Goal: Check status: Check status

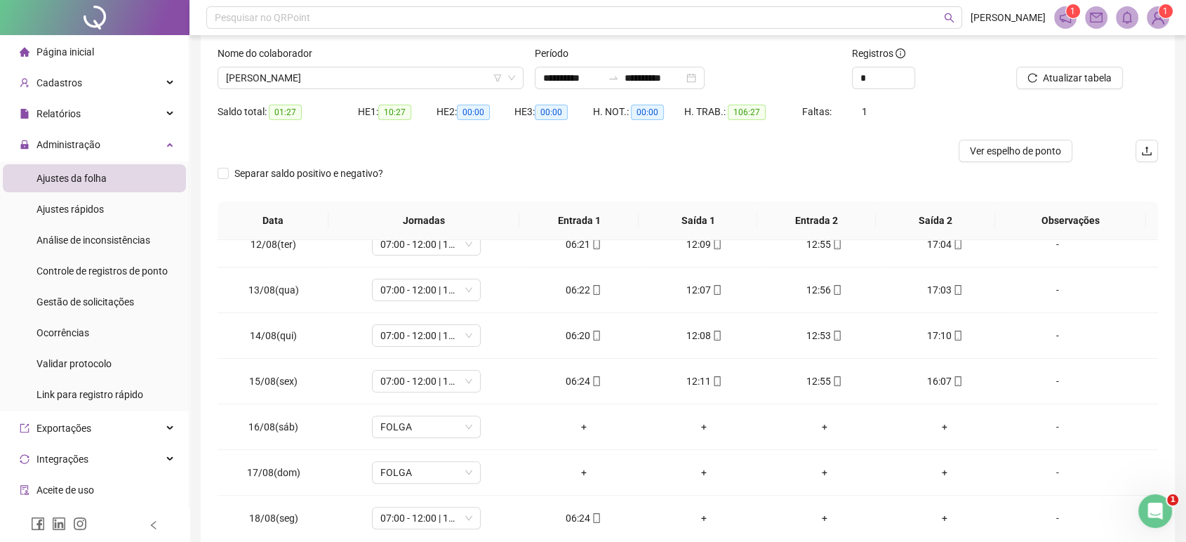
scroll to position [76, 0]
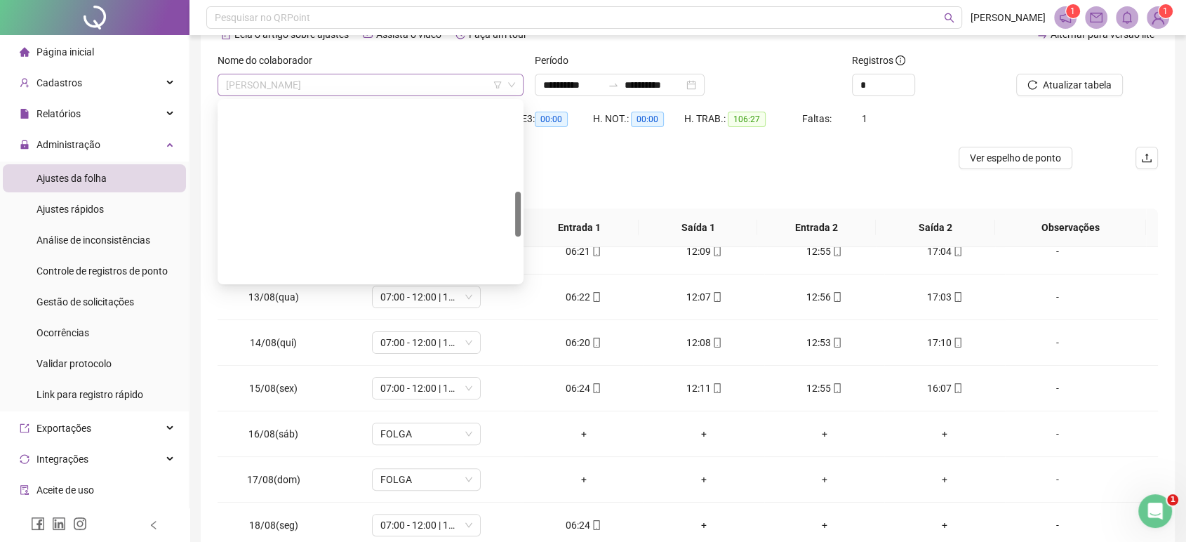
click at [472, 81] on span "[PERSON_NAME]" at bounding box center [370, 84] width 289 height 21
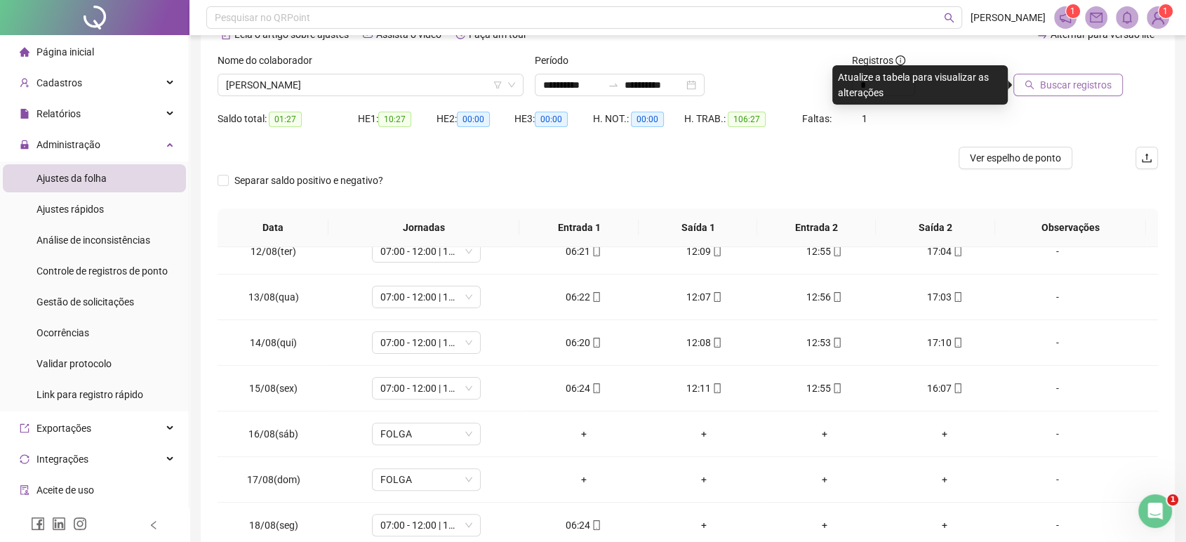
click at [1079, 87] on span "Buscar registros" at bounding box center [1076, 84] width 72 height 15
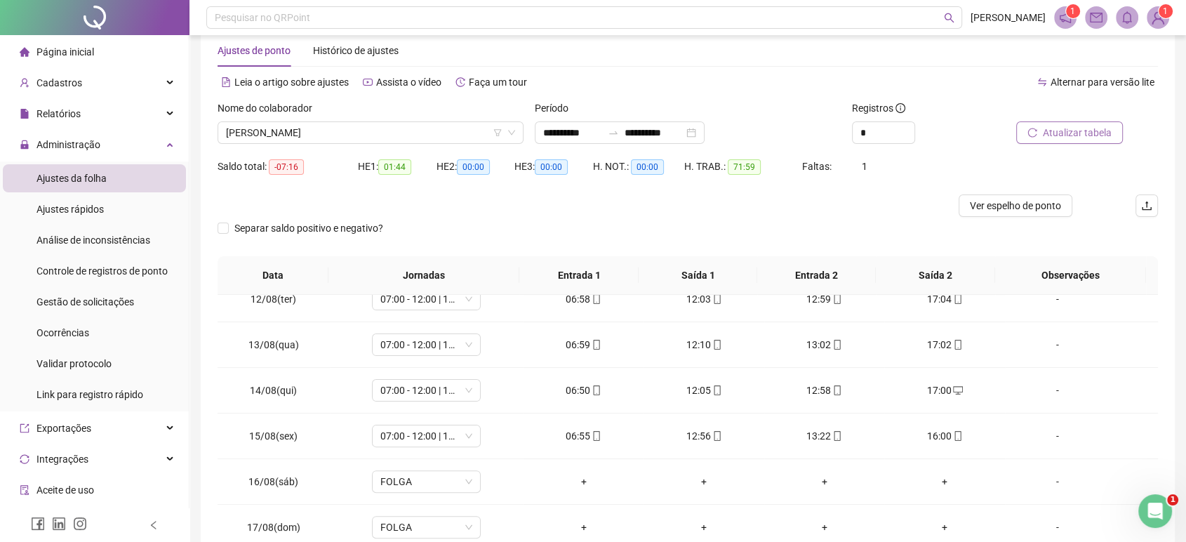
scroll to position [28, 0]
click at [331, 141] on span "[PERSON_NAME]" at bounding box center [370, 133] width 289 height 21
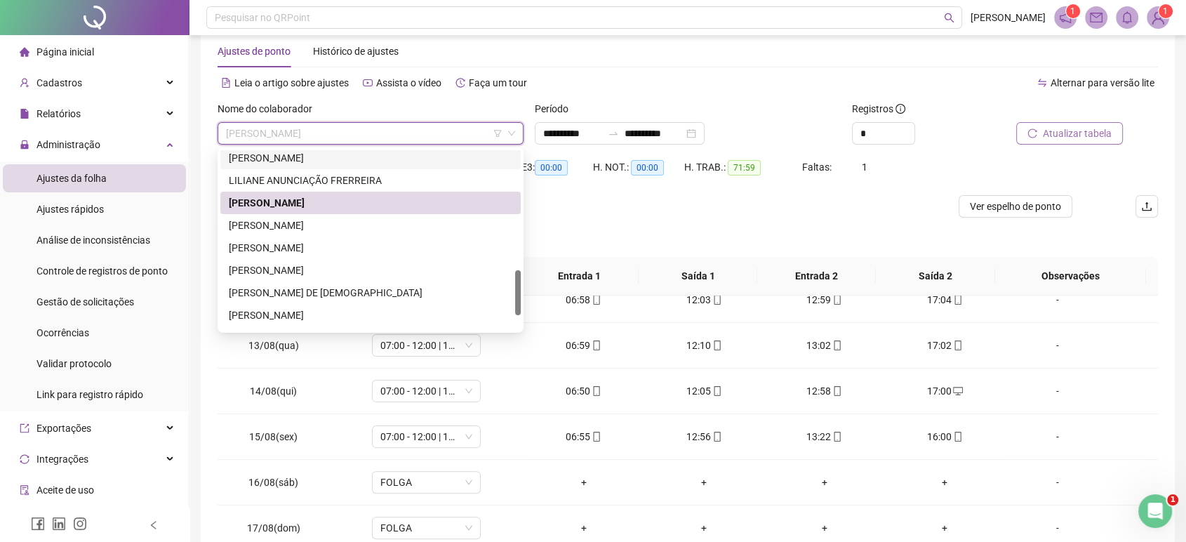
scroll to position [481, 0]
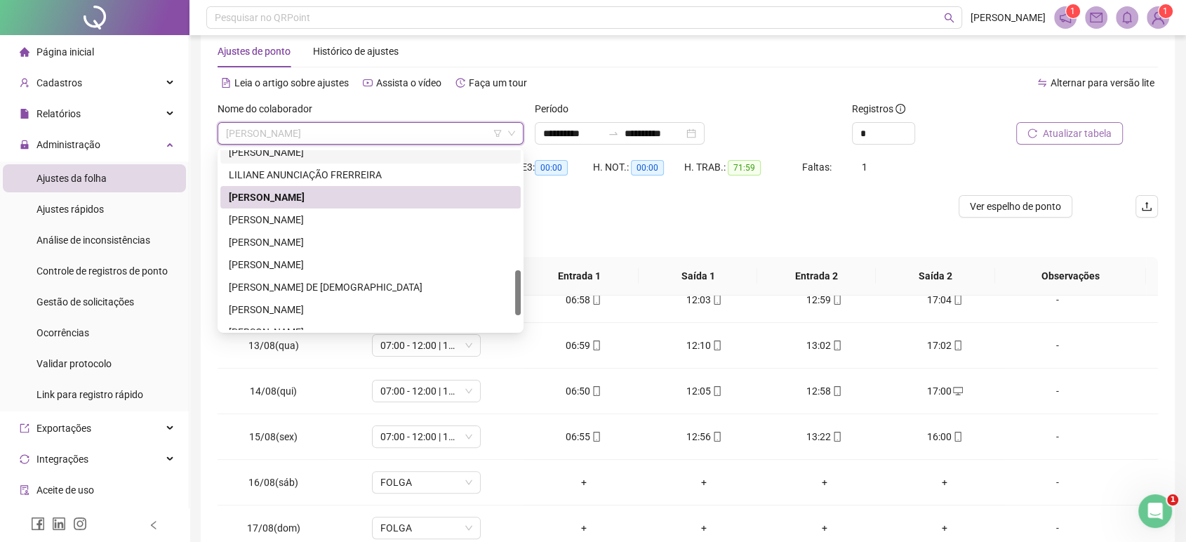
drag, startPoint x: 519, startPoint y: 272, endPoint x: 512, endPoint y: 302, distance: 30.8
click at [512, 302] on div "[PERSON_NAME] ANUNCIAÇÃO FRERREIRA [PERSON_NAME] [PERSON_NAME] DE [PERSON_NAME]…" at bounding box center [370, 240] width 300 height 180
click at [390, 215] on div "[PERSON_NAME]" at bounding box center [371, 219] width 284 height 15
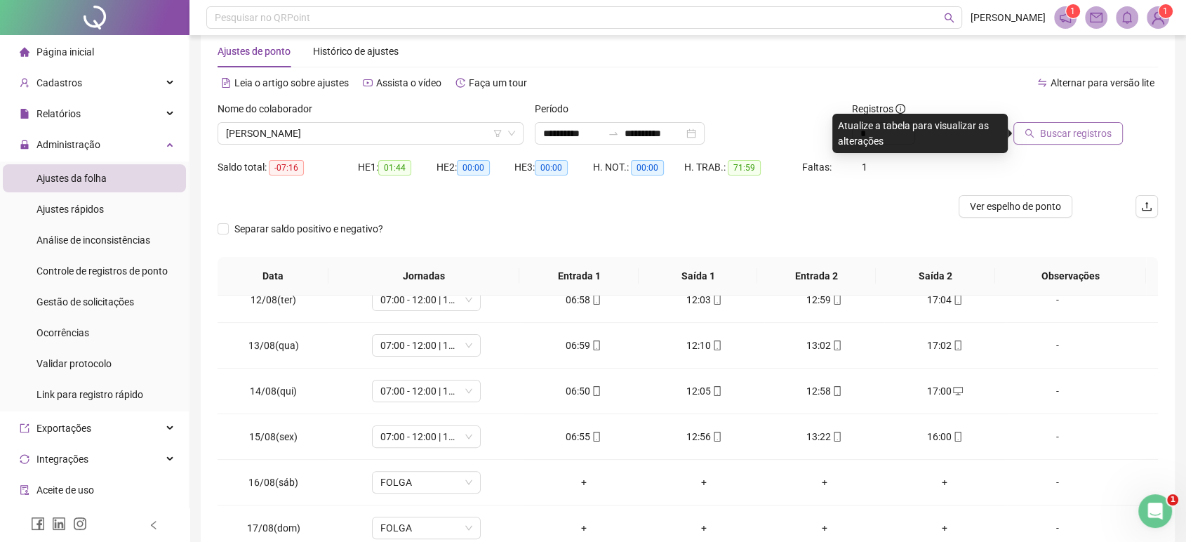
click at [1085, 143] on button "Buscar registros" at bounding box center [1067, 133] width 109 height 22
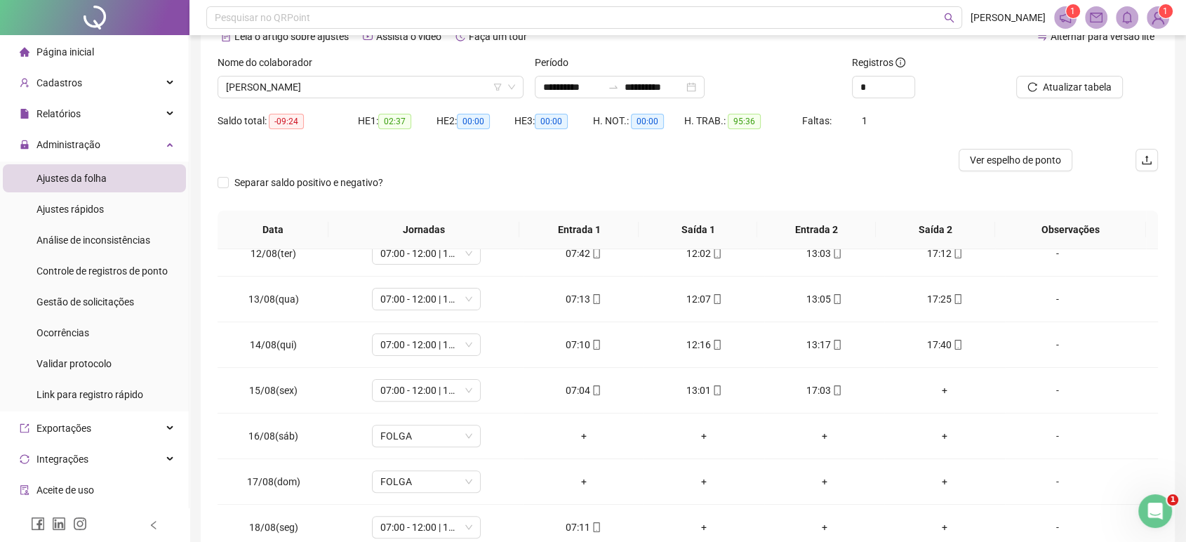
scroll to position [75, 0]
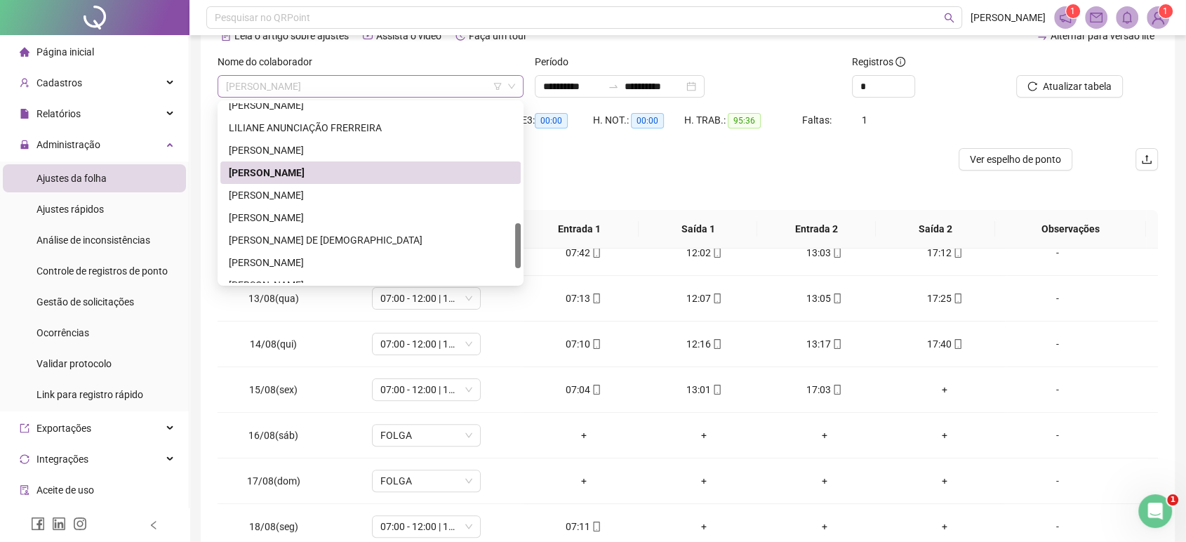
click at [465, 86] on span "[PERSON_NAME]" at bounding box center [370, 86] width 289 height 21
click at [370, 201] on div "[PERSON_NAME]" at bounding box center [371, 194] width 284 height 15
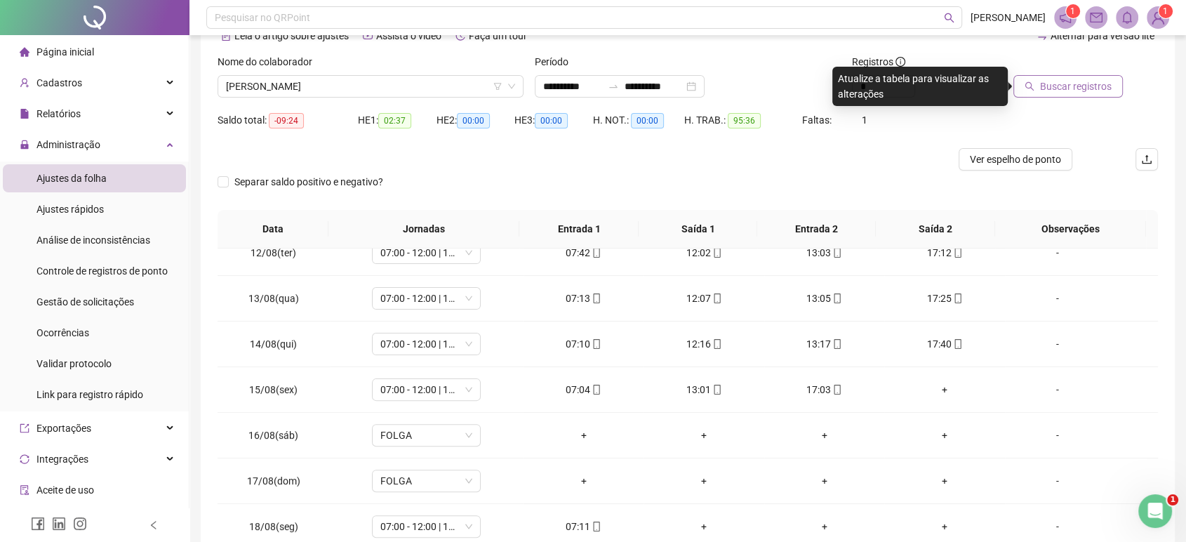
click at [1086, 85] on span "Buscar registros" at bounding box center [1076, 86] width 72 height 15
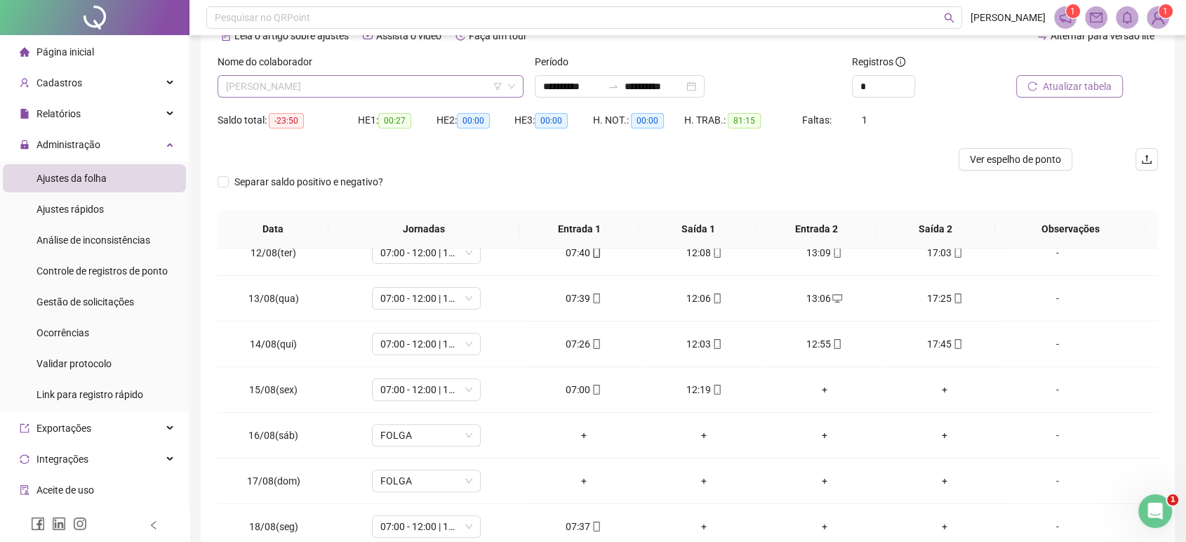
click at [488, 77] on span "[PERSON_NAME]" at bounding box center [370, 86] width 289 height 21
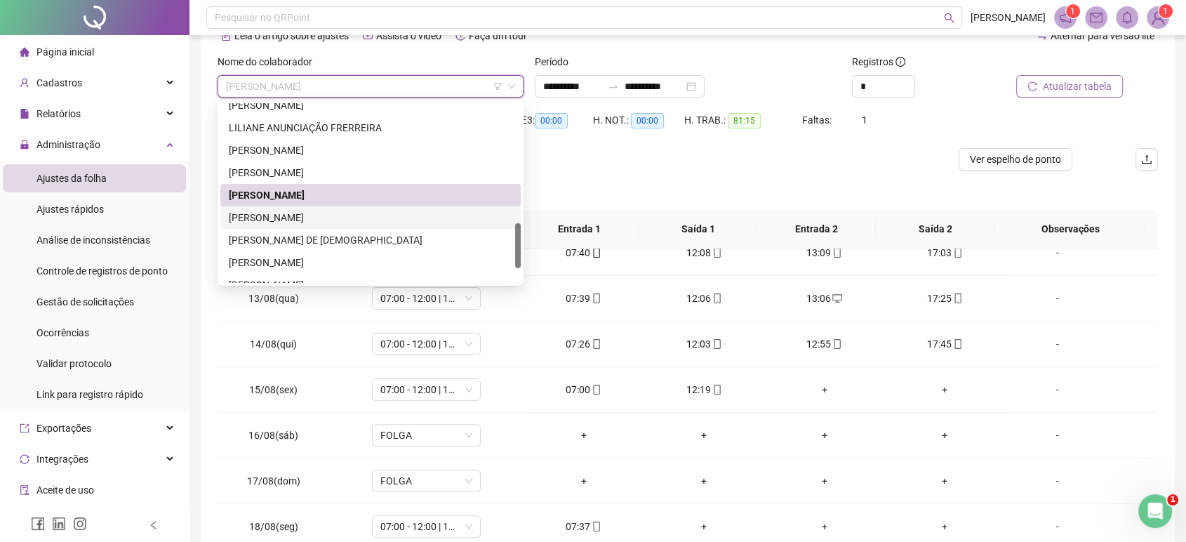
click at [368, 214] on div "[PERSON_NAME]" at bounding box center [371, 217] width 284 height 15
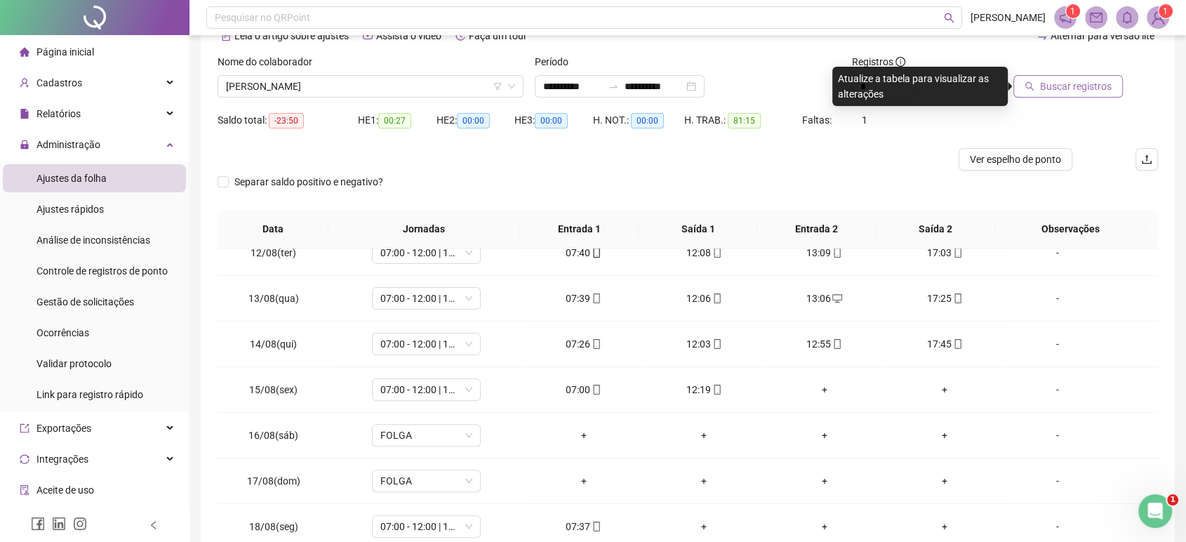
click at [1077, 80] on span "Buscar registros" at bounding box center [1076, 86] width 72 height 15
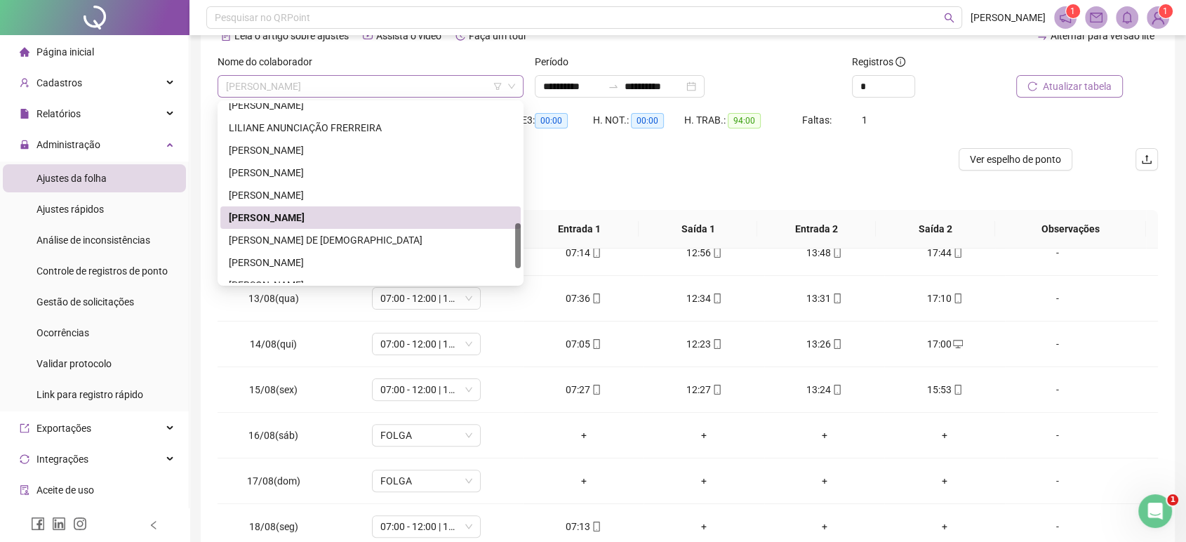
click at [463, 88] on span "[PERSON_NAME]" at bounding box center [370, 86] width 289 height 21
click at [494, 229] on div "[PERSON_NAME] DE [DEMOGRAPHIC_DATA]" at bounding box center [370, 240] width 300 height 22
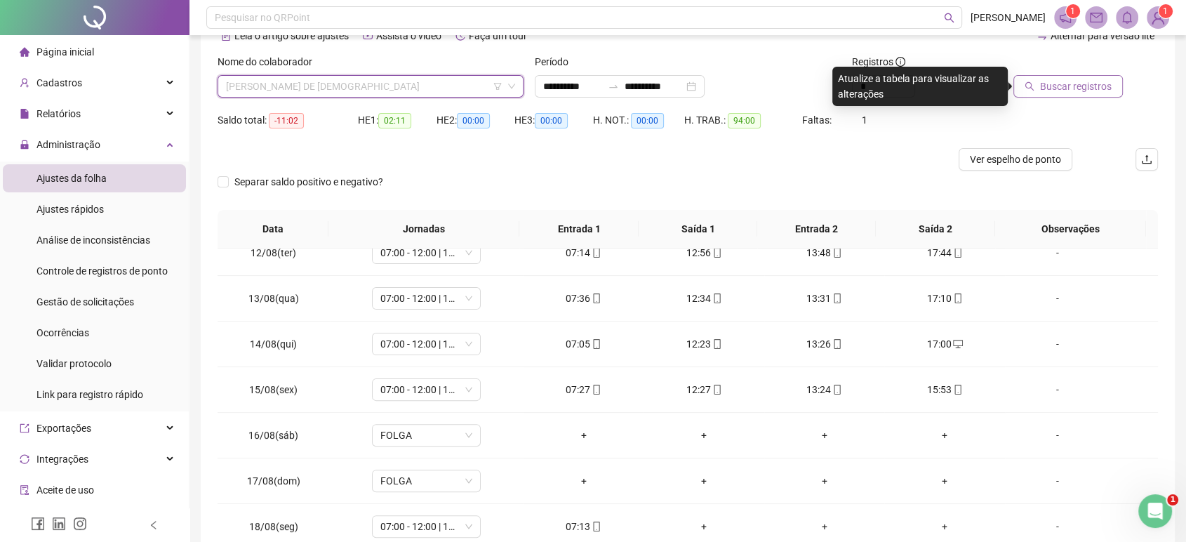
click at [436, 81] on span "[PERSON_NAME] DE [DEMOGRAPHIC_DATA]" at bounding box center [370, 86] width 289 height 21
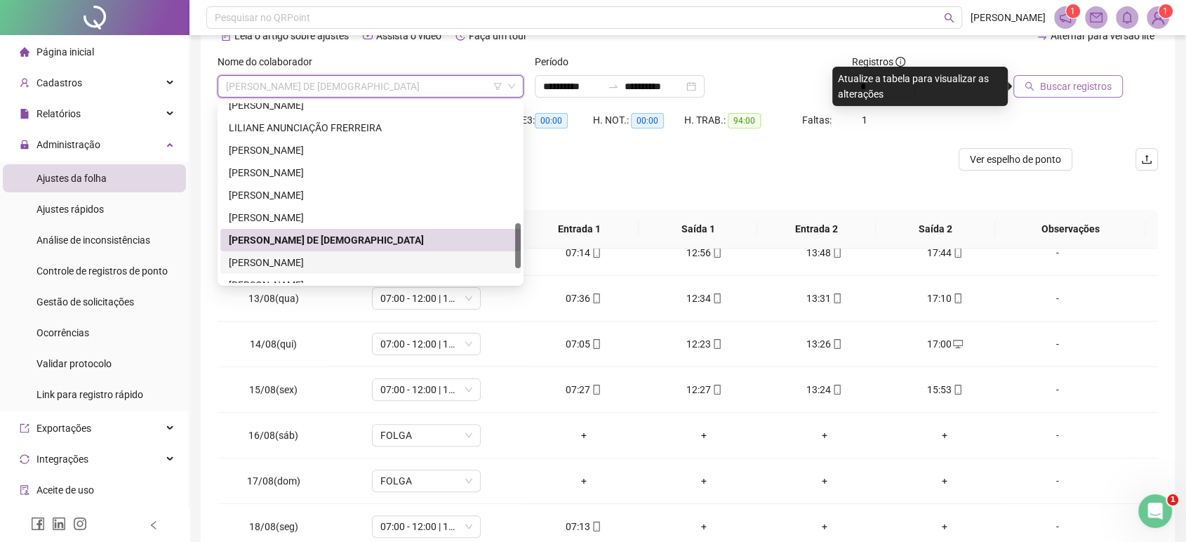
click at [327, 257] on div "[PERSON_NAME]" at bounding box center [371, 262] width 284 height 15
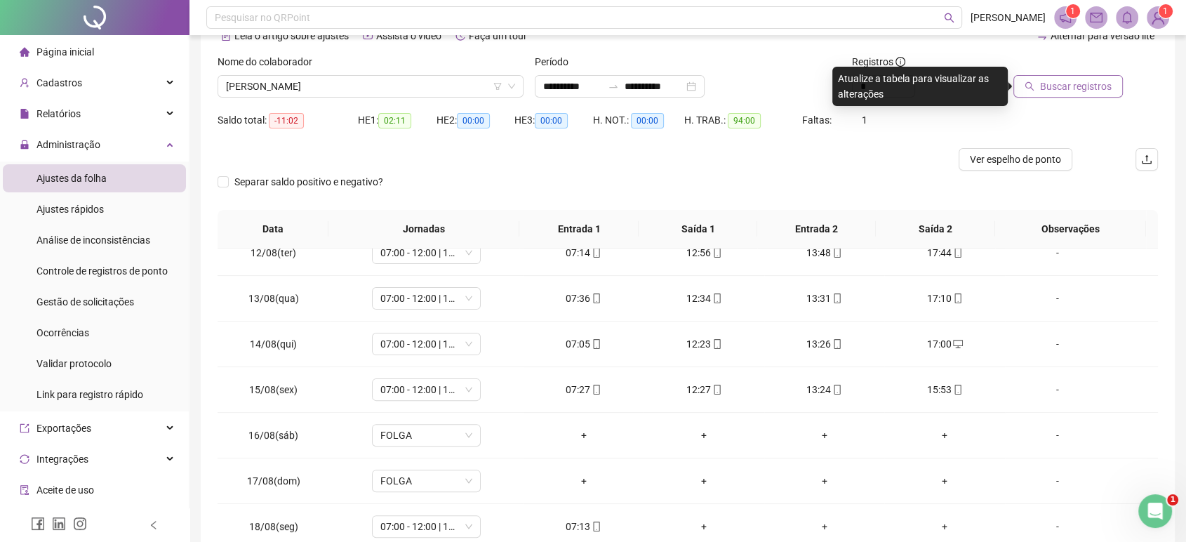
click at [1074, 91] on span "Buscar registros" at bounding box center [1076, 86] width 72 height 15
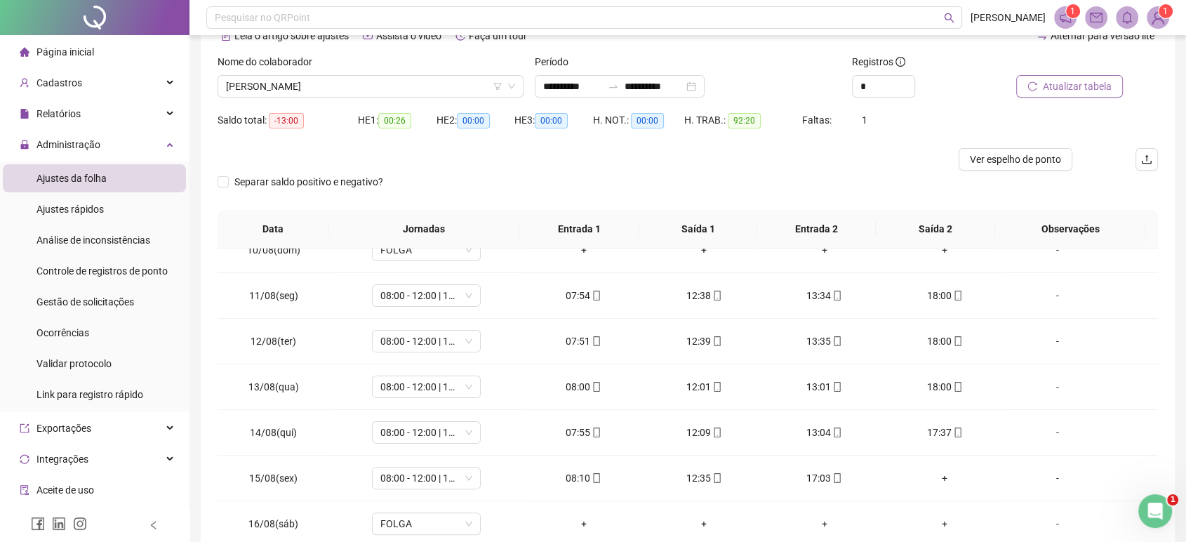
scroll to position [520, 0]
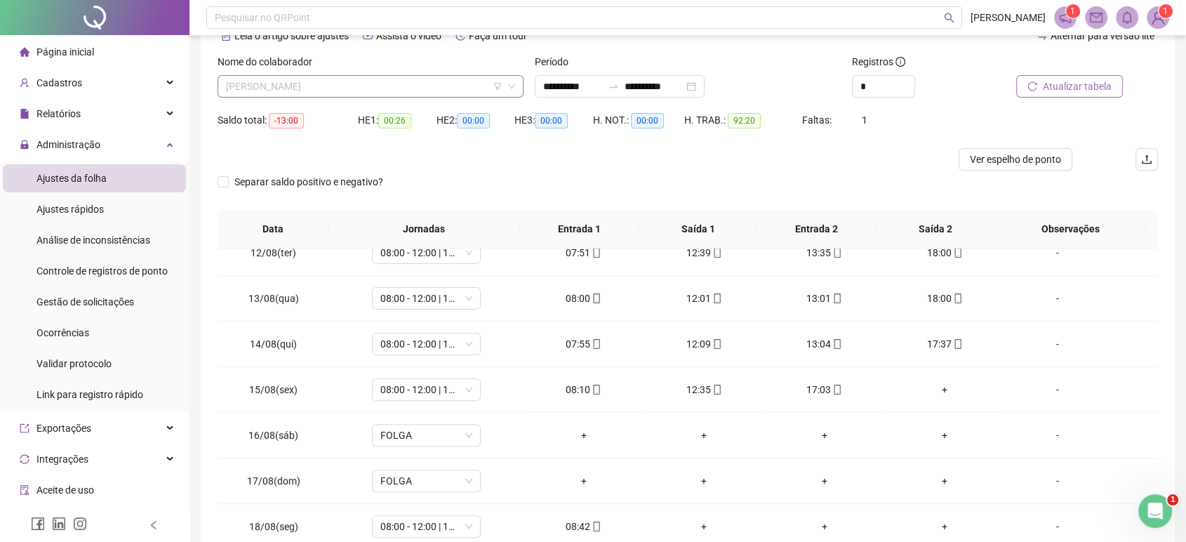
click at [284, 86] on span "[PERSON_NAME]" at bounding box center [370, 86] width 289 height 21
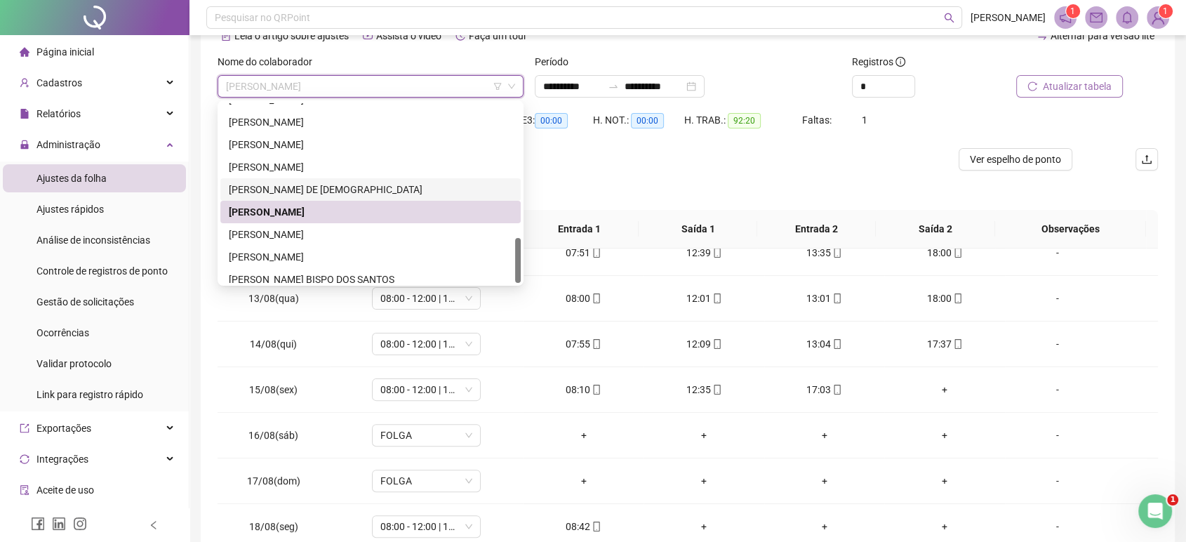
scroll to position [539, 0]
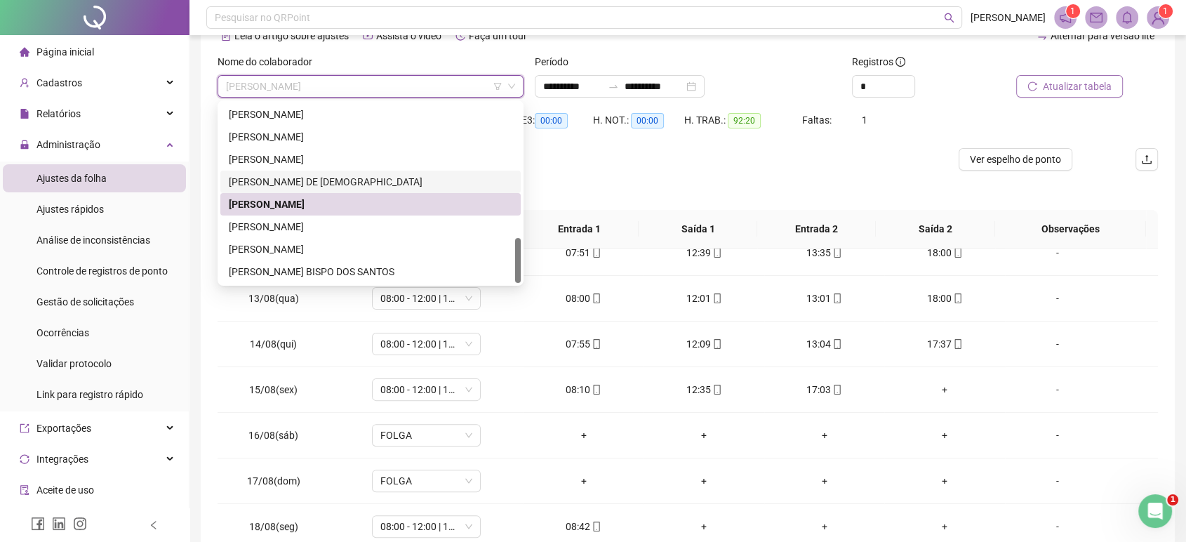
drag, startPoint x: 517, startPoint y: 240, endPoint x: 510, endPoint y: 262, distance: 23.1
click at [510, 262] on div "[PERSON_NAME] DE [PERSON_NAME] BISPO [PERSON_NAME]" at bounding box center [370, 193] width 300 height 180
click at [444, 241] on div "[PERSON_NAME]" at bounding box center [371, 248] width 284 height 15
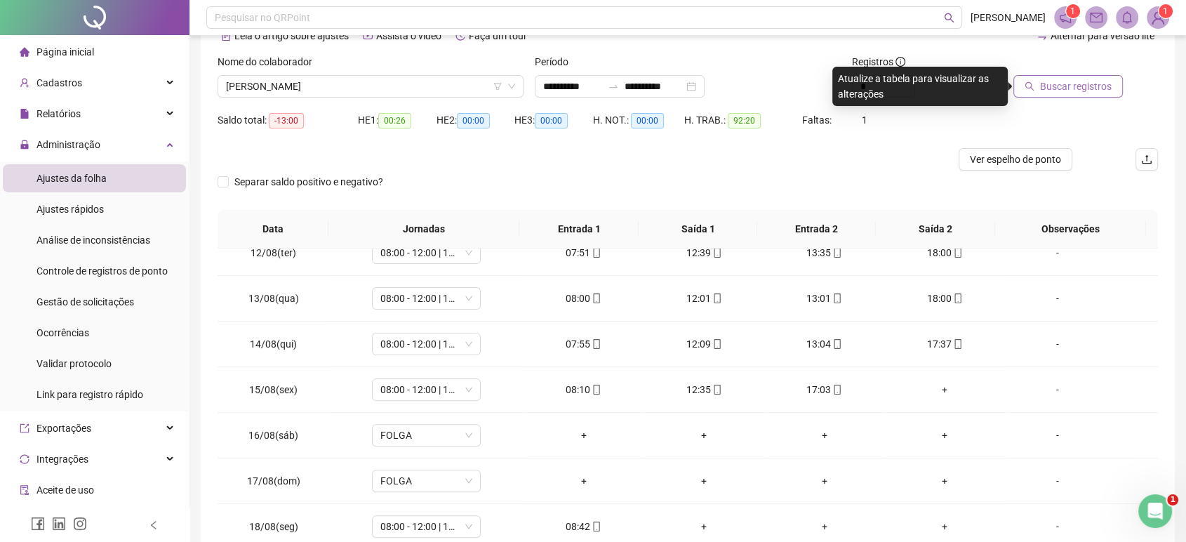
click at [1066, 87] on span "Buscar registros" at bounding box center [1076, 86] width 72 height 15
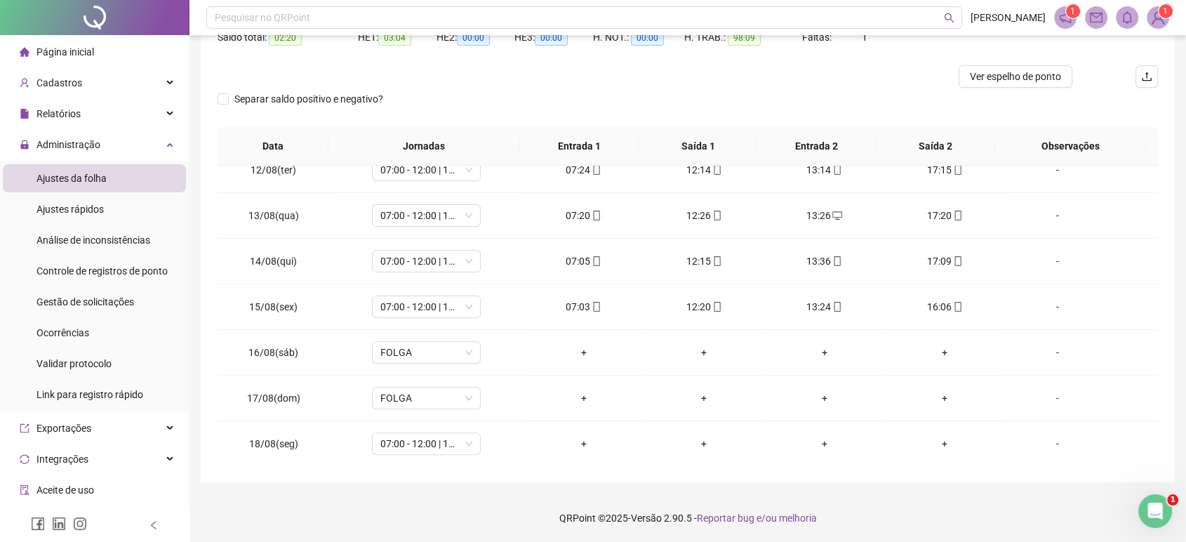
scroll to position [0, 0]
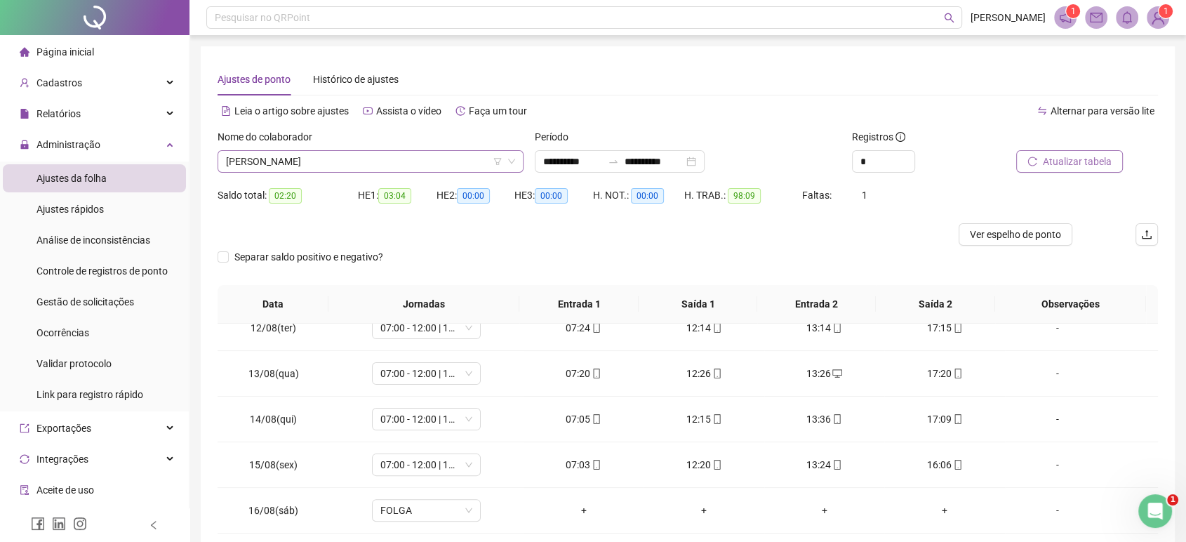
click at [460, 158] on span "[PERSON_NAME]" at bounding box center [370, 161] width 289 height 21
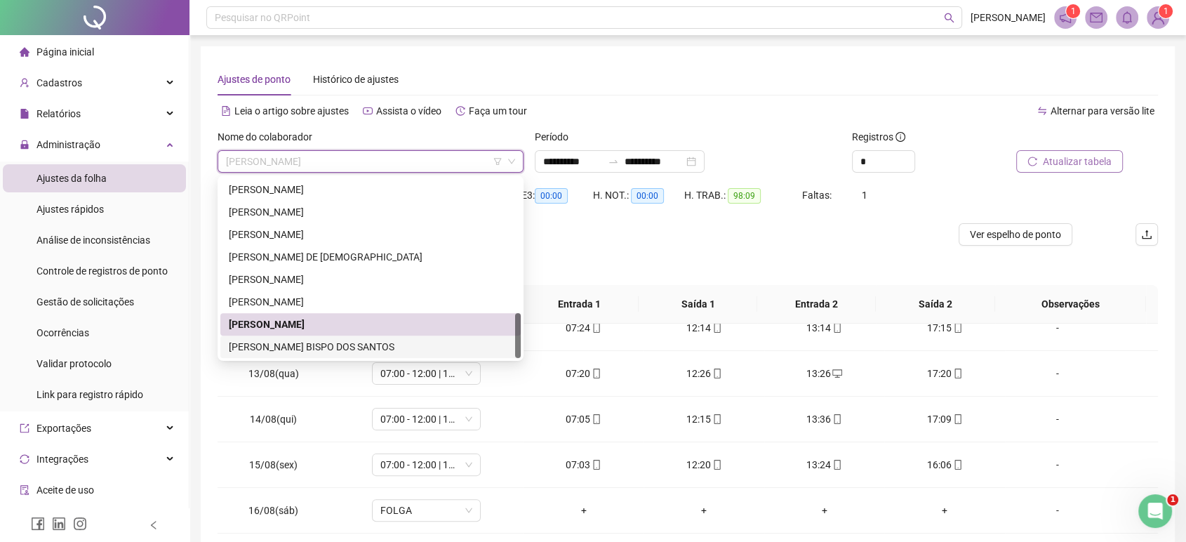
click at [319, 355] on div "[PERSON_NAME] BISPO DOS SANTOS" at bounding box center [370, 346] width 300 height 22
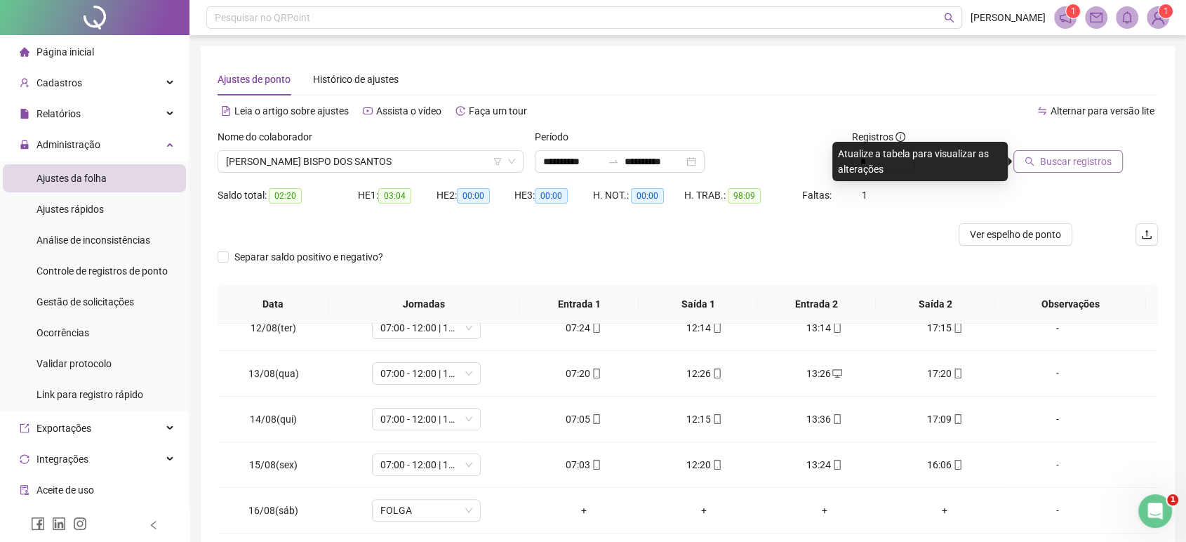
click at [1087, 165] on span "Buscar registros" at bounding box center [1076, 161] width 72 height 15
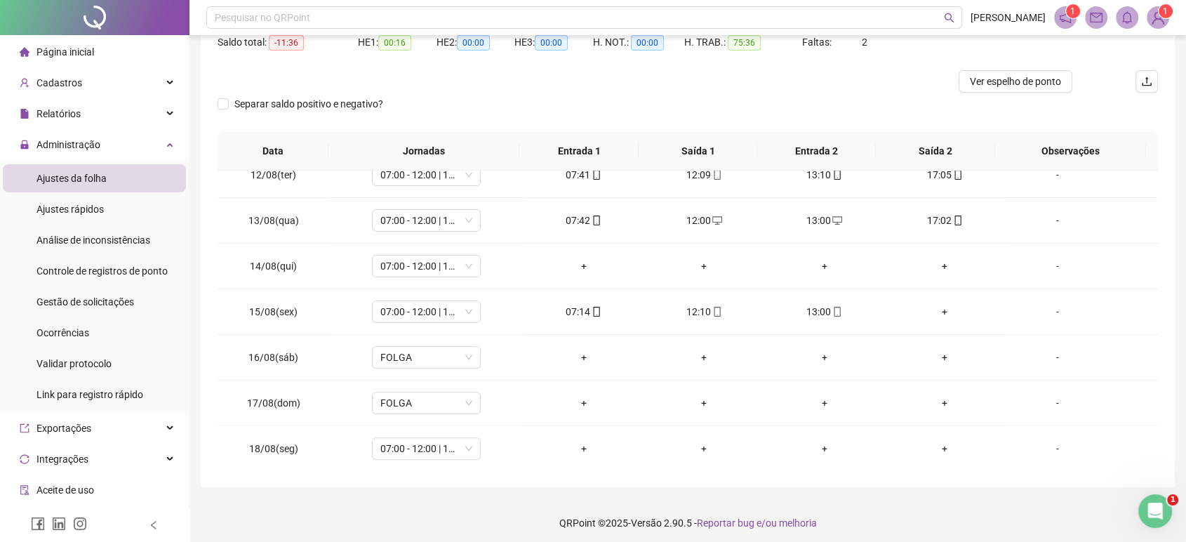
scroll to position [158, 0]
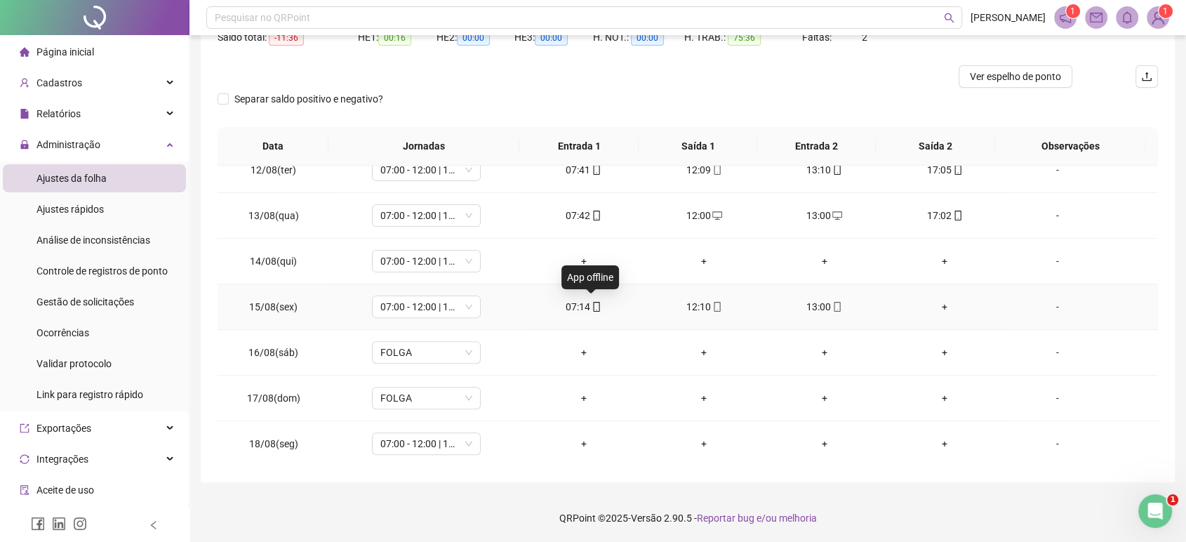
click at [592, 305] on icon "mobile" at bounding box center [597, 307] width 10 height 10
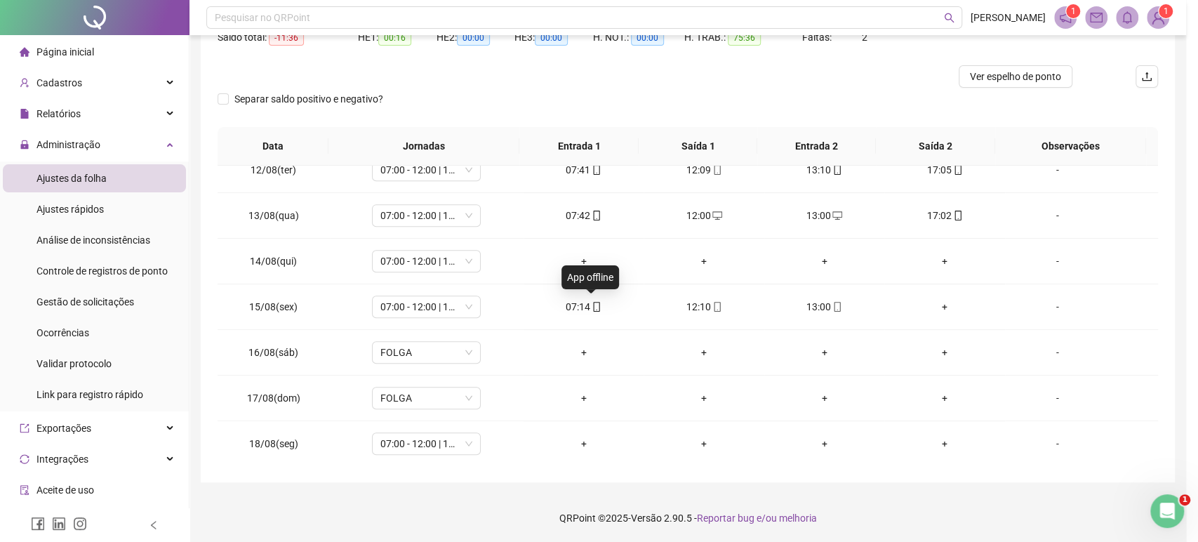
type input "**********"
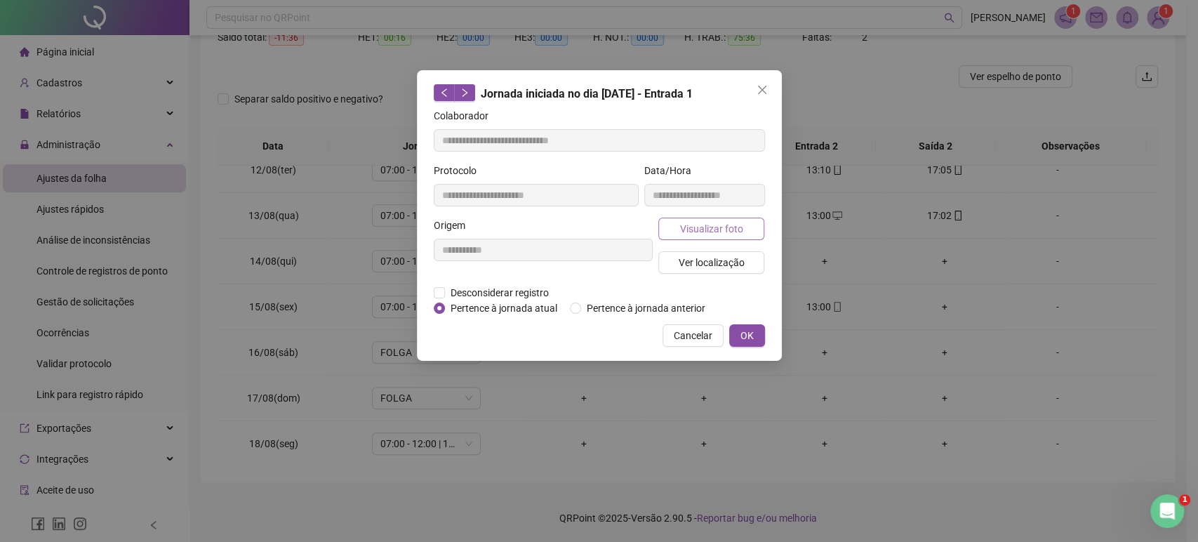
click at [714, 234] on span "Visualizar foto" at bounding box center [710, 228] width 63 height 15
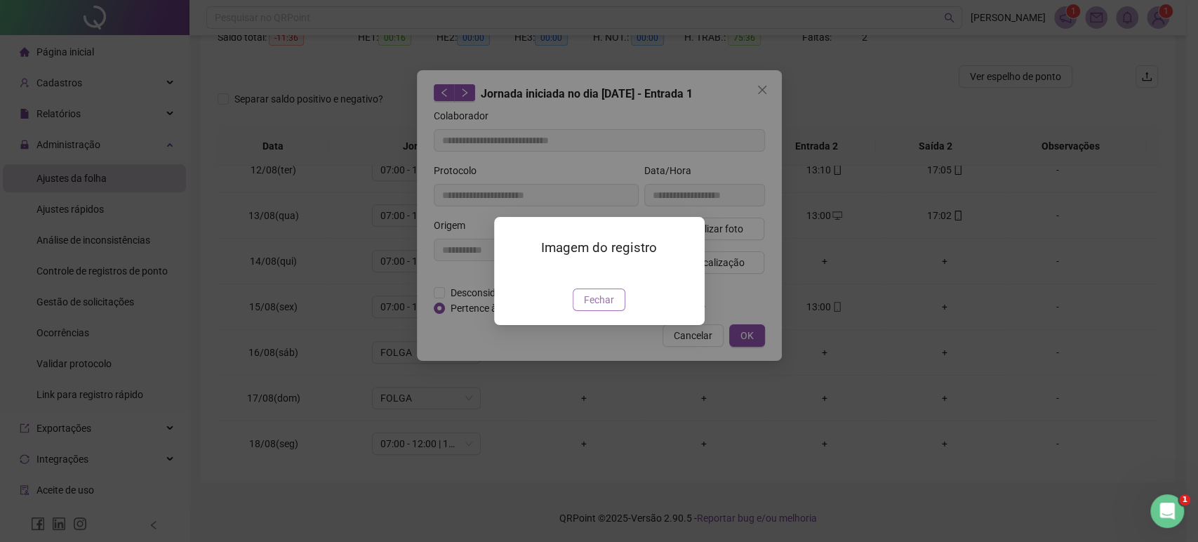
click at [604, 307] on span "Fechar" at bounding box center [599, 299] width 30 height 15
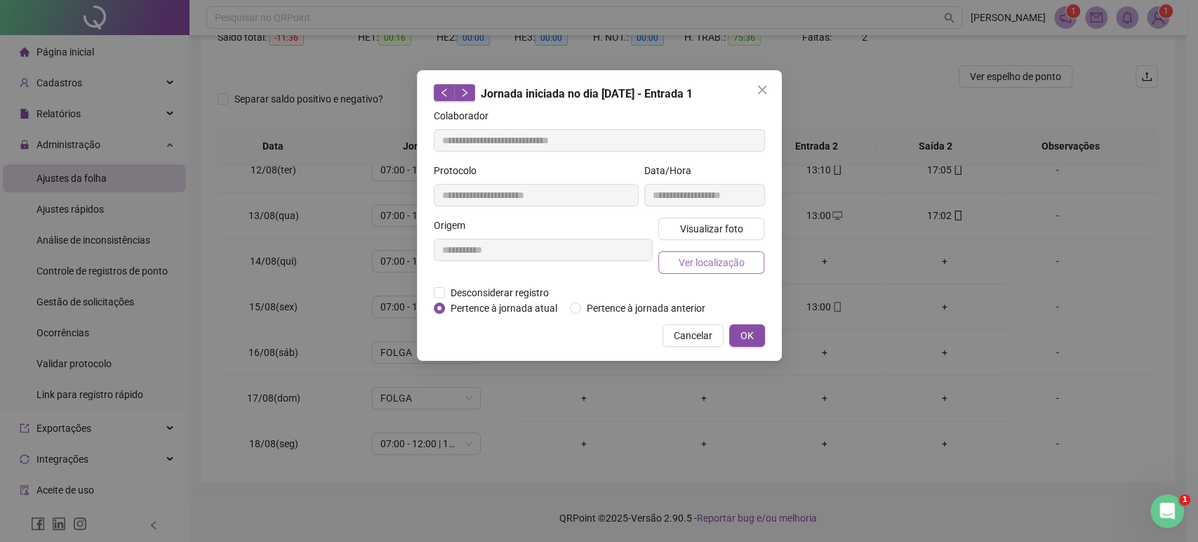
click at [724, 268] on span "Ver localização" at bounding box center [711, 262] width 66 height 15
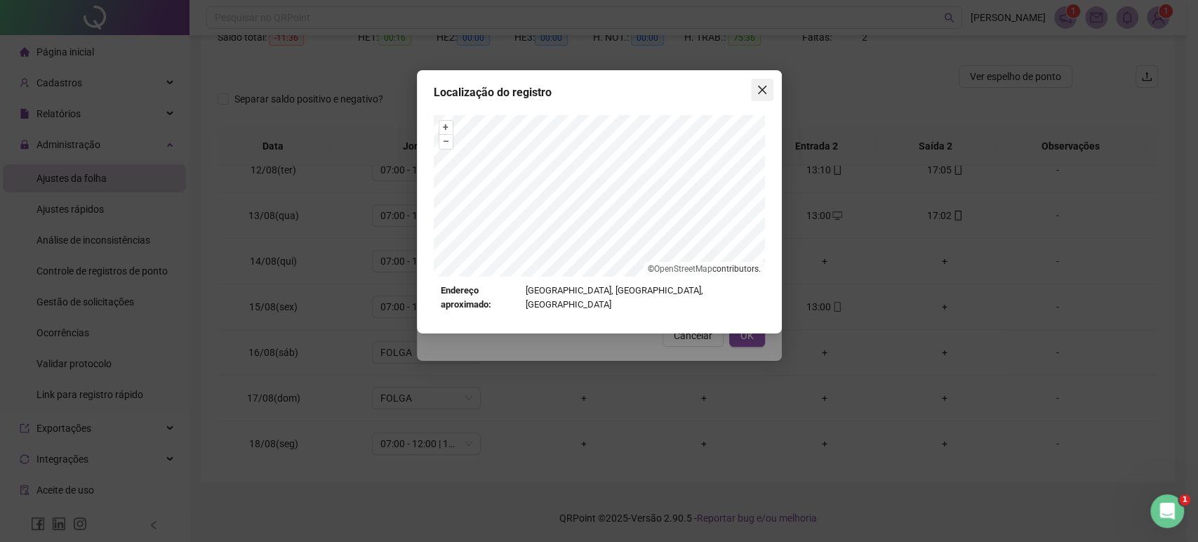
click at [759, 81] on button "Close" at bounding box center [762, 90] width 22 height 22
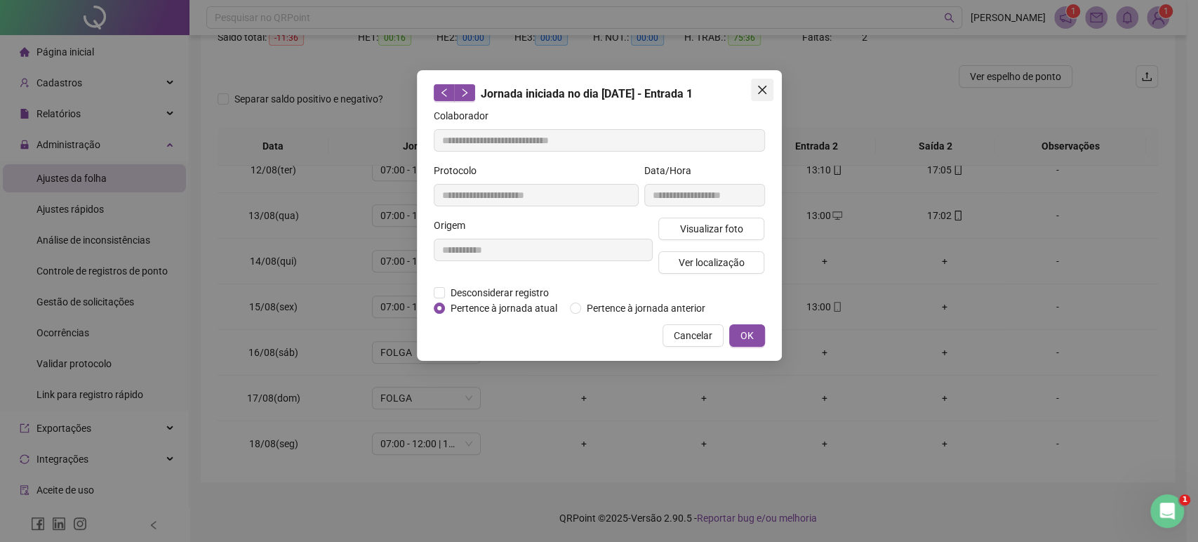
click at [761, 91] on icon "close" at bounding box center [762, 89] width 11 height 11
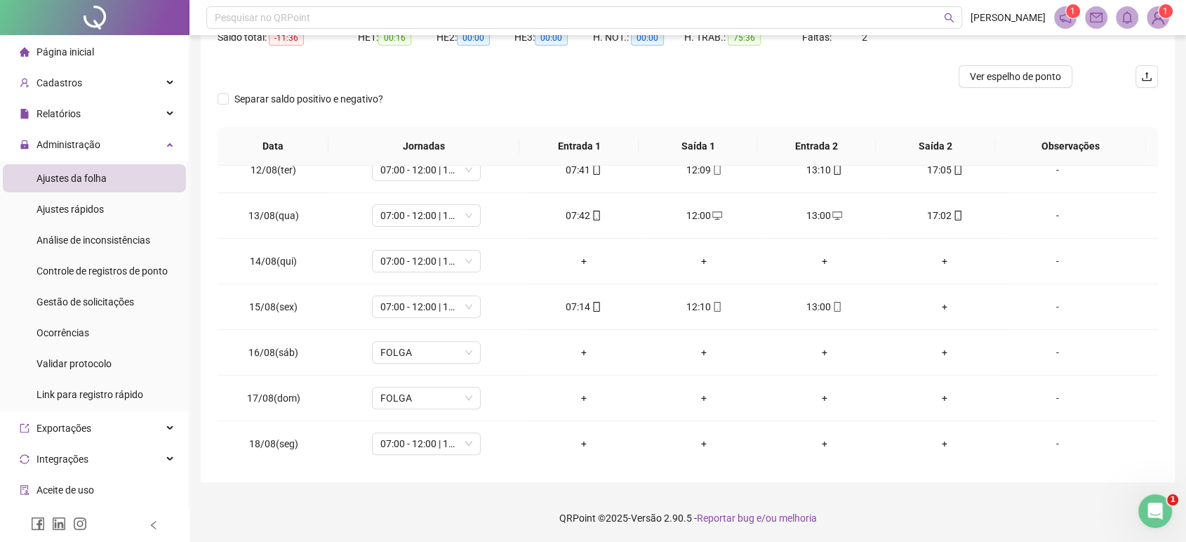
click at [556, 95] on div "Separar saldo positivo e negativo?" at bounding box center [688, 107] width 940 height 39
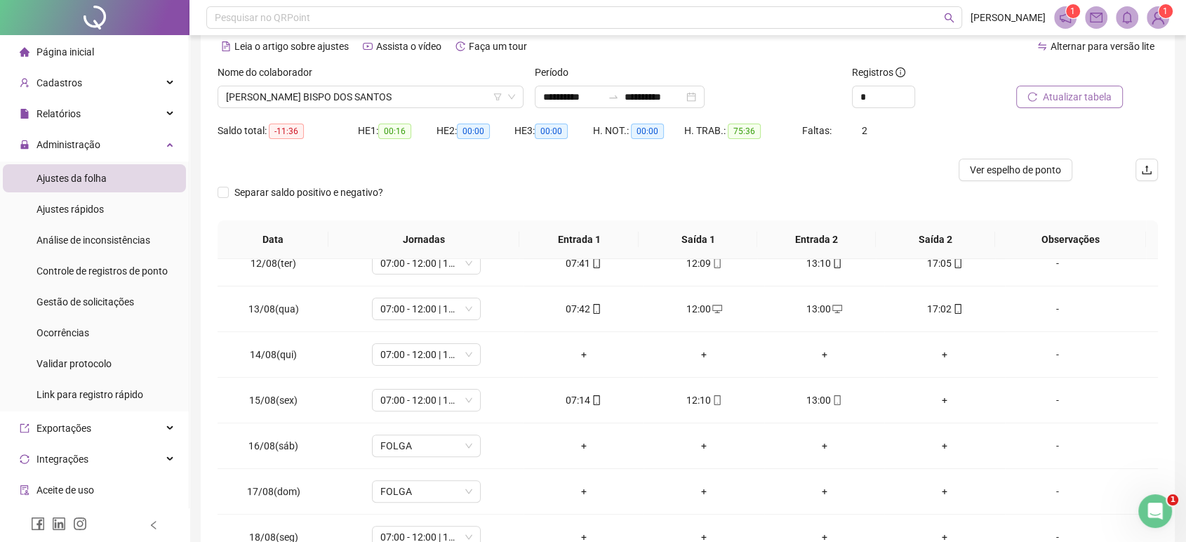
scroll to position [95, 0]
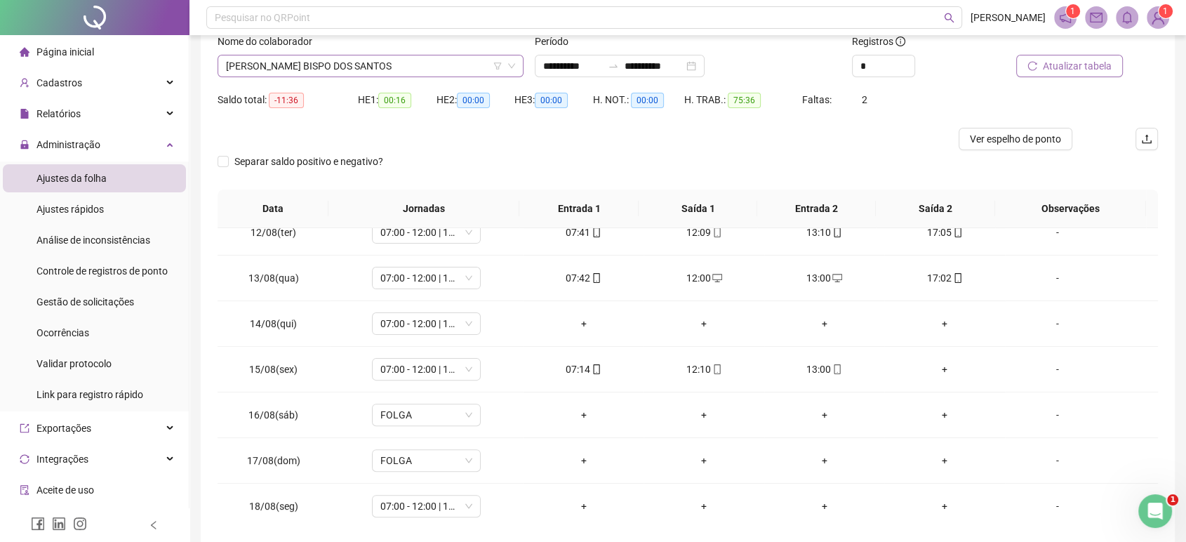
click at [415, 72] on span "[PERSON_NAME] BISPO DOS SANTOS" at bounding box center [370, 65] width 289 height 21
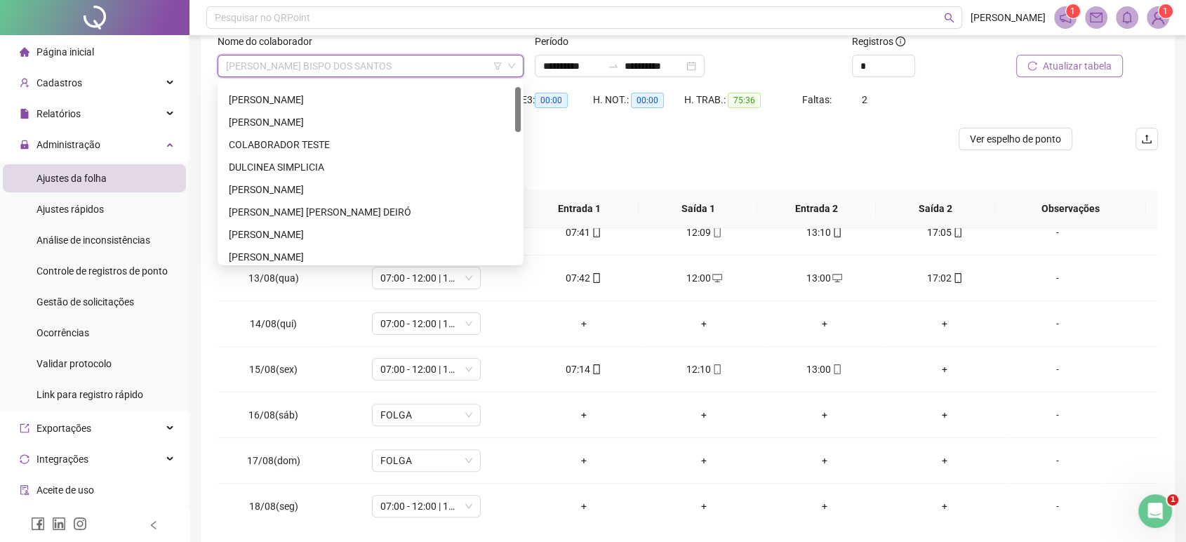
scroll to position [0, 0]
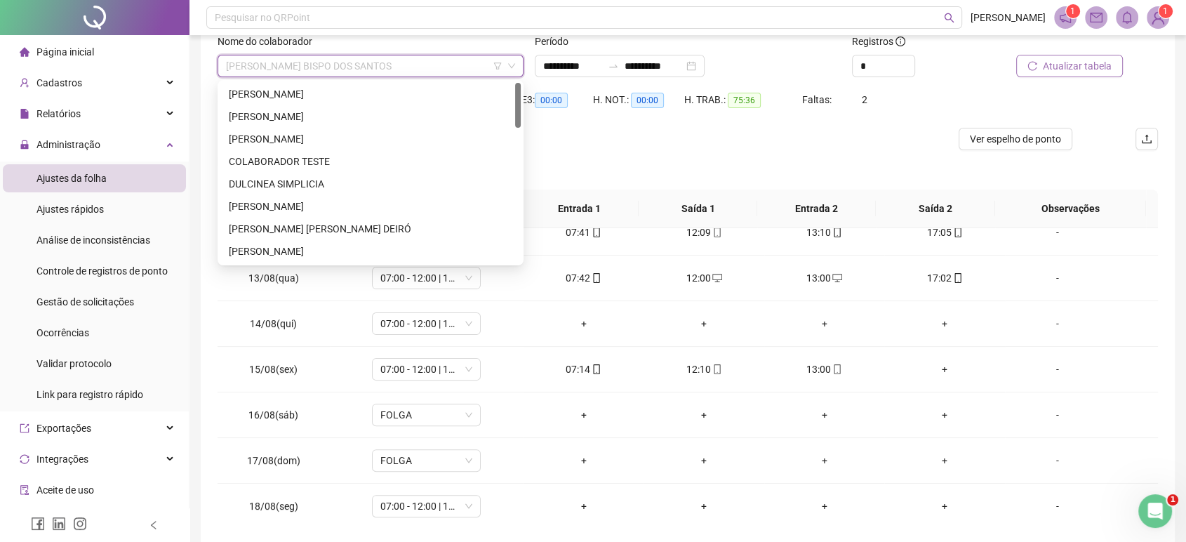
drag, startPoint x: 517, startPoint y: 228, endPoint x: 508, endPoint y: 66, distance: 162.3
click at [508, 66] on body "**********" at bounding box center [593, 176] width 1186 height 542
click at [430, 96] on div "[PERSON_NAME]" at bounding box center [371, 93] width 284 height 15
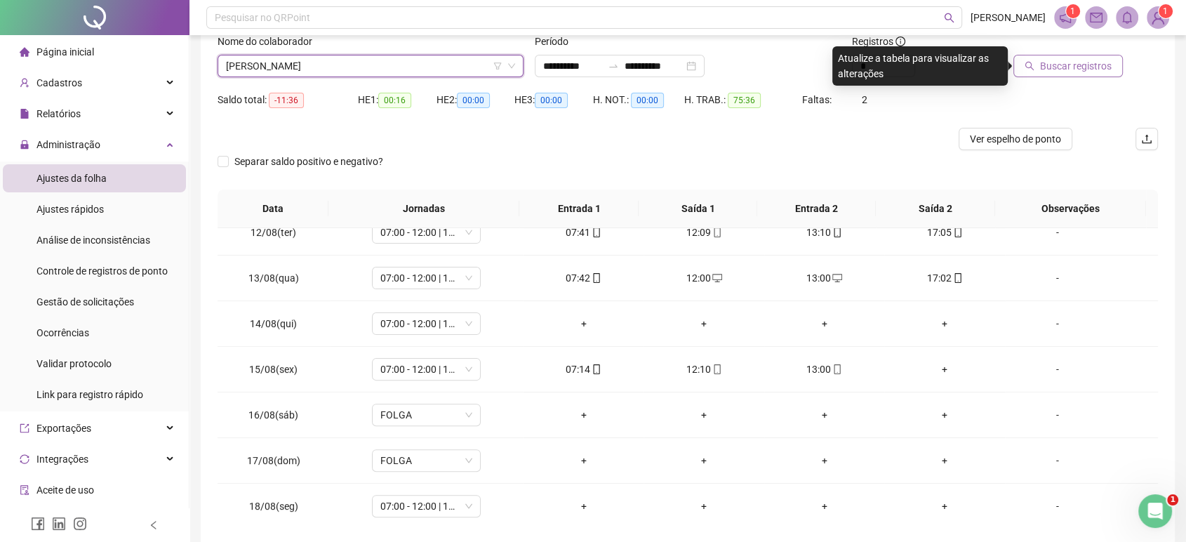
click at [1120, 67] on button "Buscar registros" at bounding box center [1067, 66] width 109 height 22
